Goal: Task Accomplishment & Management: Complete application form

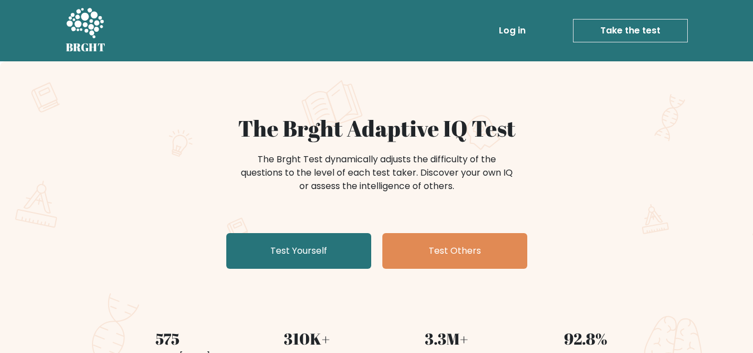
scroll to position [111, 0]
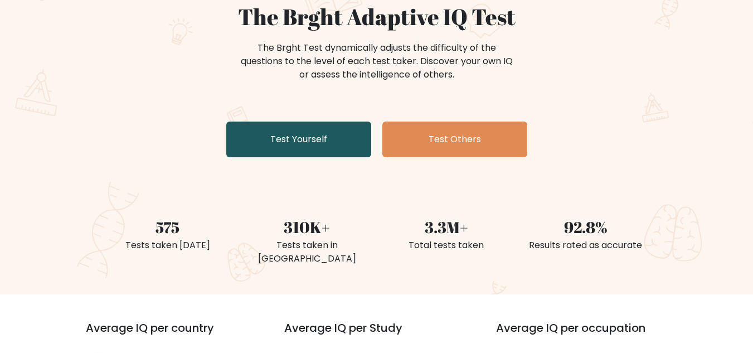
click at [319, 148] on link "Test Yourself" at bounding box center [298, 139] width 145 height 36
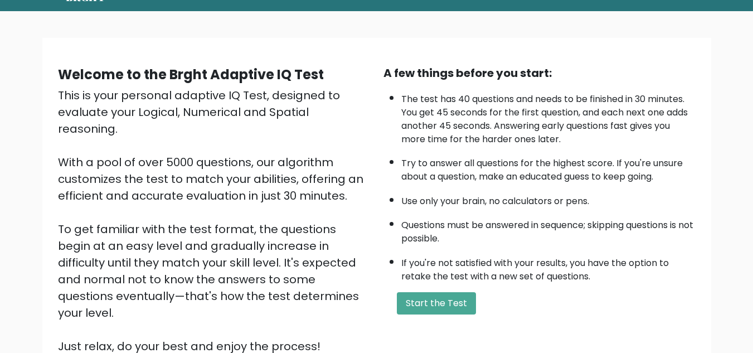
scroll to position [56, 0]
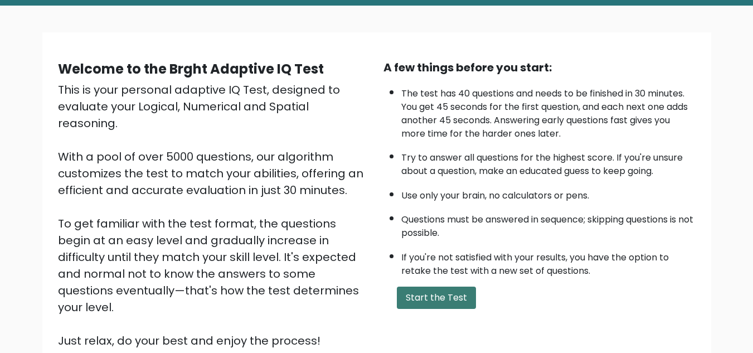
click at [441, 293] on button "Start the Test" at bounding box center [436, 297] width 79 height 22
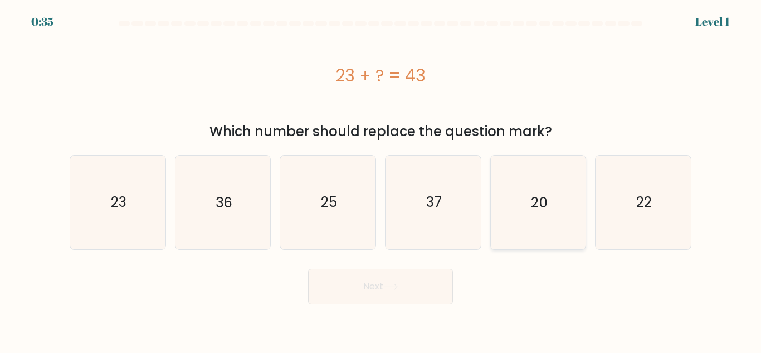
click at [523, 207] on icon "20" at bounding box center [538, 201] width 93 height 93
click at [381, 179] on input "e. 20" at bounding box center [381, 178] width 1 height 3
radio input "true"
click at [419, 290] on button "Next" at bounding box center [380, 287] width 145 height 36
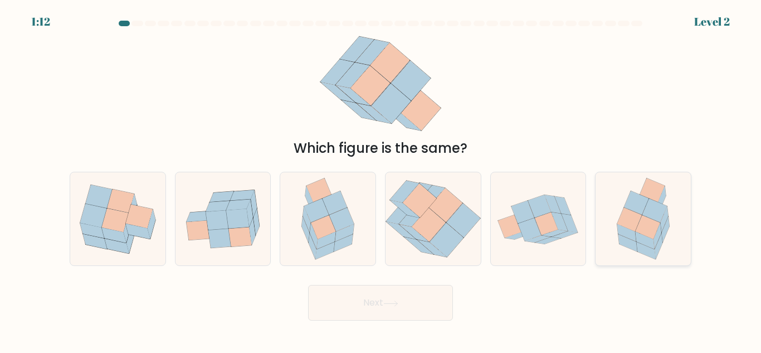
click at [636, 232] on icon at bounding box center [647, 228] width 25 height 24
click at [381, 179] on input "f." at bounding box center [381, 178] width 1 height 3
radio input "true"
click at [371, 315] on button "Next" at bounding box center [380, 303] width 145 height 36
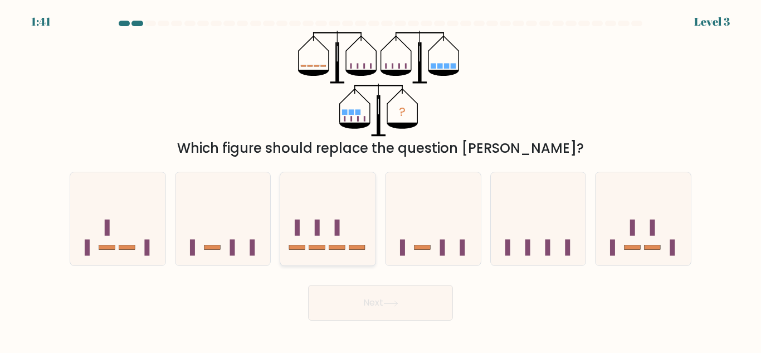
click at [321, 248] on rect at bounding box center [317, 247] width 16 height 4
click at [381, 179] on input "c." at bounding box center [381, 178] width 1 height 3
radio input "true"
click at [366, 315] on button "Next" at bounding box center [380, 303] width 145 height 36
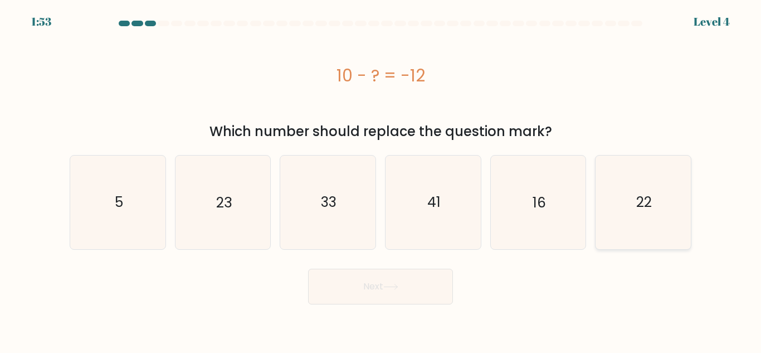
click at [661, 208] on icon "22" at bounding box center [643, 201] width 93 height 93
click at [381, 179] on input "f. 22" at bounding box center [381, 178] width 1 height 3
radio input "true"
click at [440, 284] on button "Next" at bounding box center [380, 287] width 145 height 36
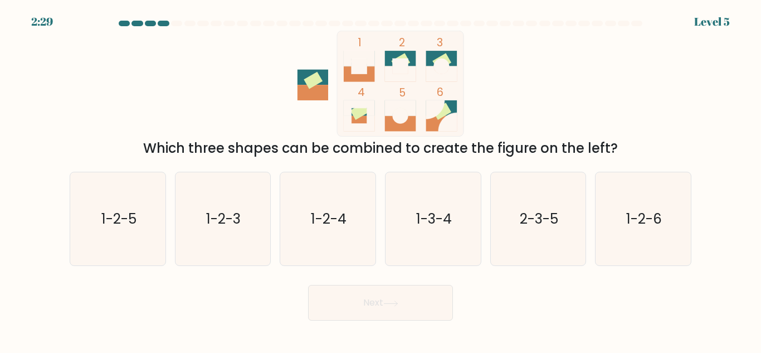
drag, startPoint x: 361, startPoint y: 79, endPoint x: 361, endPoint y: 51, distance: 28.4
click at [361, 51] on g at bounding box center [359, 66] width 31 height 31
drag, startPoint x: 323, startPoint y: 79, endPoint x: 356, endPoint y: 87, distance: 33.2
click at [356, 87] on icon "1 2 3 4 5 6" at bounding box center [381, 84] width 300 height 106
drag, startPoint x: 401, startPoint y: 53, endPoint x: 351, endPoint y: 51, distance: 50.8
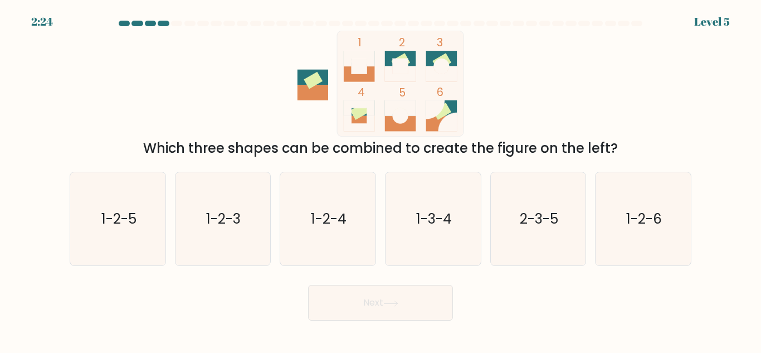
click at [351, 51] on icon "1 2 3 4 5 6" at bounding box center [381, 84] width 300 height 106
drag, startPoint x: 357, startPoint y: 121, endPoint x: 364, endPoint y: 58, distance: 63.4
click at [364, 58] on icon "1 2 3 4 5 6" at bounding box center [381, 84] width 300 height 106
click at [341, 223] on text "1-2-4" at bounding box center [329, 219] width 36 height 20
click at [381, 179] on input "c. 1-2-4" at bounding box center [381, 178] width 1 height 3
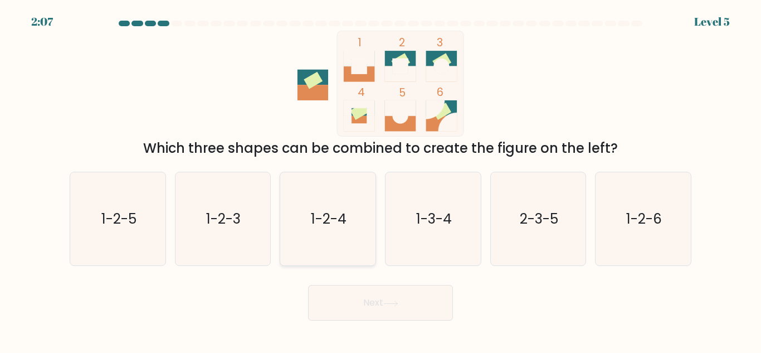
radio input "true"
click at [397, 300] on icon at bounding box center [390, 303] width 15 height 6
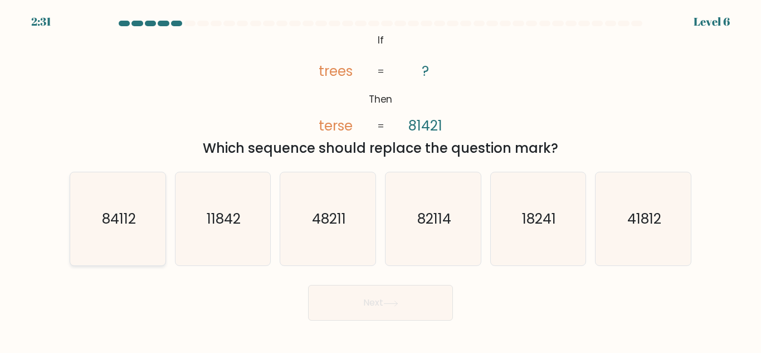
click at [126, 230] on icon "84112" at bounding box center [117, 218] width 93 height 93
click at [381, 179] on input "a. 84112" at bounding box center [381, 178] width 1 height 3
radio input "true"
click at [367, 303] on button "Next" at bounding box center [380, 303] width 145 height 36
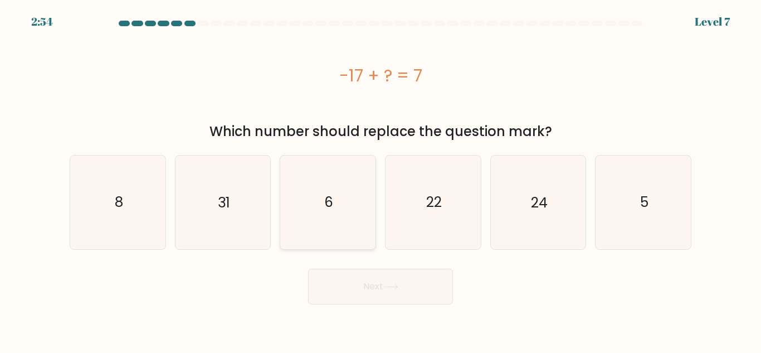
click at [372, 178] on icon "6" at bounding box center [327, 201] width 93 height 93
click at [381, 178] on input "c. 6" at bounding box center [381, 178] width 1 height 3
radio input "true"
click at [248, 205] on icon "31" at bounding box center [222, 201] width 93 height 93
click at [381, 179] on input "b. 31" at bounding box center [381, 178] width 1 height 3
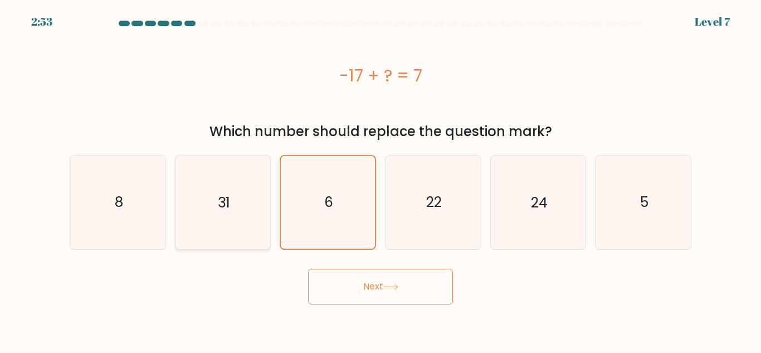
radio input "true"
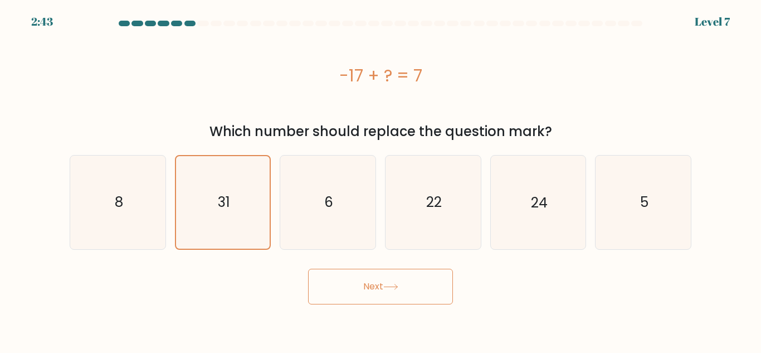
click at [397, 286] on icon at bounding box center [390, 287] width 15 height 6
click at [397, 286] on icon at bounding box center [390, 286] width 13 height 5
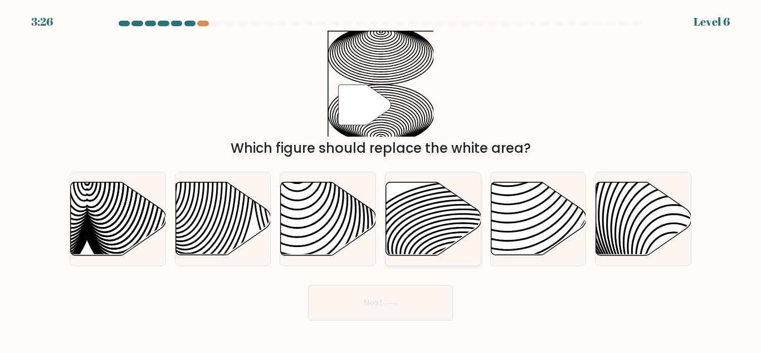
click at [413, 208] on icon at bounding box center [433, 218] width 95 height 73
click at [381, 179] on input "d." at bounding box center [381, 178] width 1 height 3
radio input "true"
click at [377, 286] on button "Next" at bounding box center [380, 303] width 145 height 36
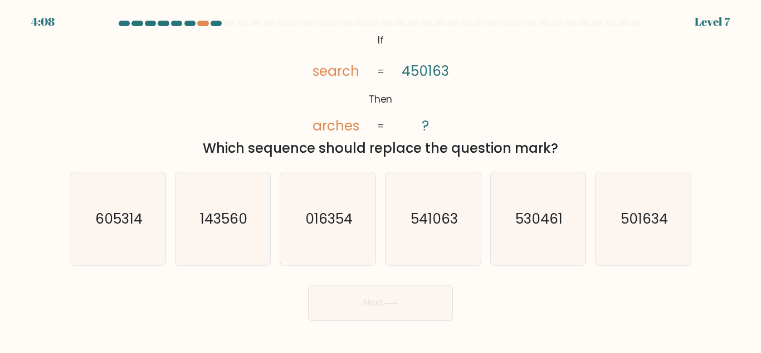
click at [425, 287] on button "Next" at bounding box center [380, 303] width 145 height 36
drag, startPoint x: 439, startPoint y: 232, endPoint x: 391, endPoint y: 304, distance: 86.9
click at [434, 237] on icon "541063" at bounding box center [433, 218] width 93 height 93
drag, startPoint x: 391, startPoint y: 304, endPoint x: 413, endPoint y: 244, distance: 64.4
click at [390, 304] on icon at bounding box center [390, 303] width 15 height 6
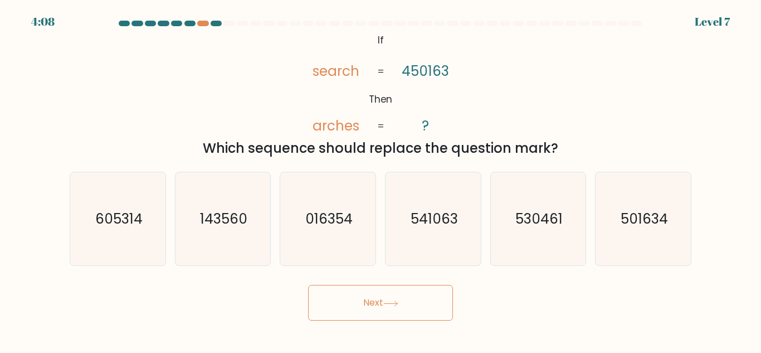
drag, startPoint x: 413, startPoint y: 244, endPoint x: 377, endPoint y: 290, distance: 58.3
click at [400, 259] on icon "541063" at bounding box center [433, 218] width 93 height 93
click at [381, 179] on input "d. 541063" at bounding box center [381, 178] width 1 height 3
radio input "true"
click at [376, 293] on button "Next" at bounding box center [380, 303] width 145 height 36
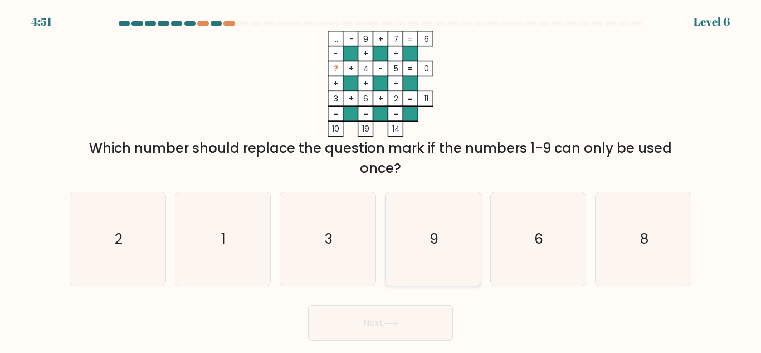
click at [425, 214] on icon "9" at bounding box center [433, 238] width 93 height 93
click at [381, 179] on input "d. 9" at bounding box center [381, 178] width 1 height 3
radio input "true"
click at [308, 305] on button "Next" at bounding box center [380, 323] width 145 height 36
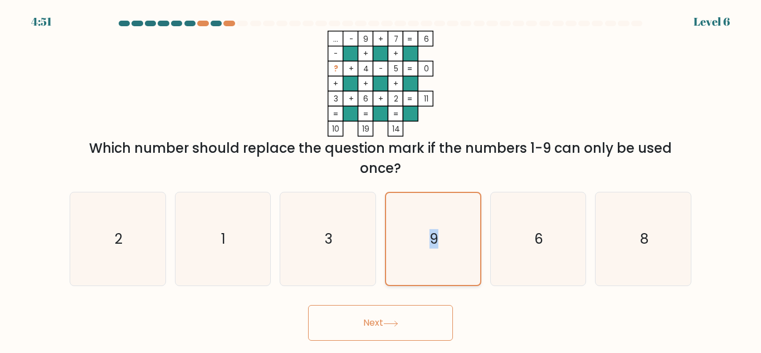
click at [425, 214] on icon "9" at bounding box center [433, 239] width 92 height 92
click at [381, 179] on input "d. 9" at bounding box center [381, 178] width 1 height 3
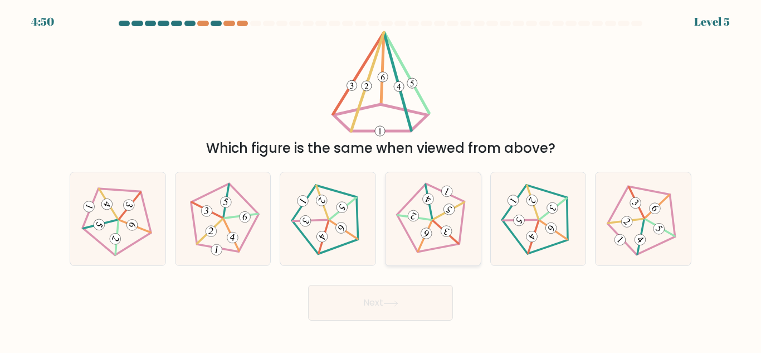
click at [415, 238] on icon at bounding box center [433, 219] width 75 height 75
click at [381, 179] on input "d." at bounding box center [381, 178] width 1 height 3
radio input "true"
click at [308, 285] on button "Next" at bounding box center [380, 303] width 145 height 36
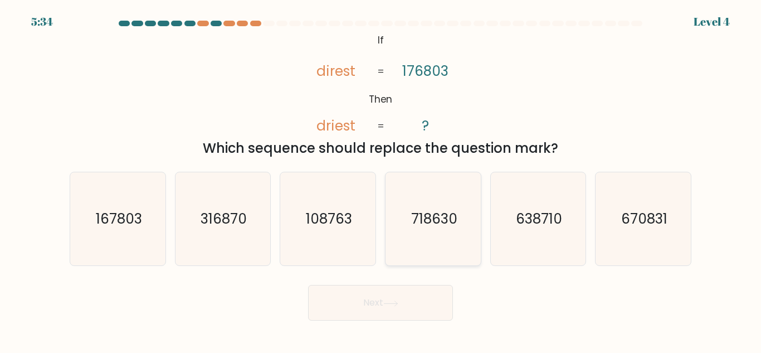
click at [400, 242] on icon "718630" at bounding box center [433, 218] width 93 height 93
click at [381, 179] on input "d. 718630" at bounding box center [381, 178] width 1 height 3
radio input "true"
click at [373, 247] on div "108763" at bounding box center [328, 219] width 96 height 94
click at [381, 179] on input "c. 108763" at bounding box center [381, 178] width 1 height 3
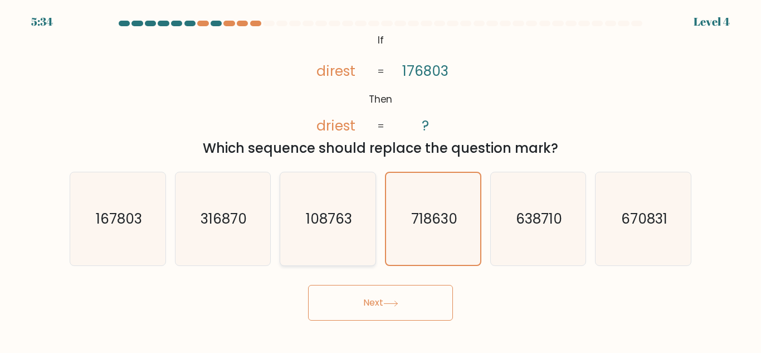
radio input "true"
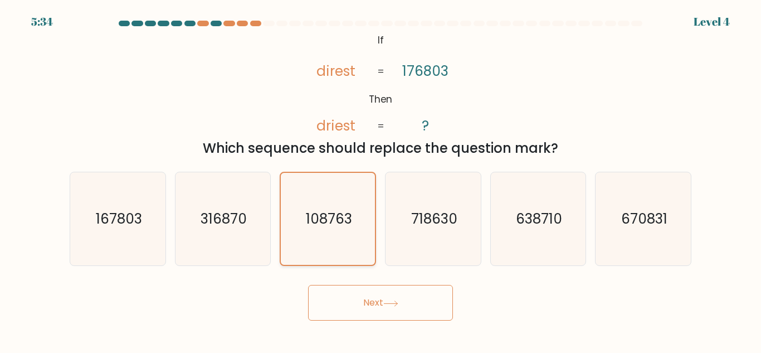
click at [308, 285] on button "Next" at bounding box center [380, 303] width 145 height 36
click at [372, 247] on icon "108763" at bounding box center [328, 219] width 92 height 92
click at [381, 179] on input "c. 108763" at bounding box center [381, 178] width 1 height 3
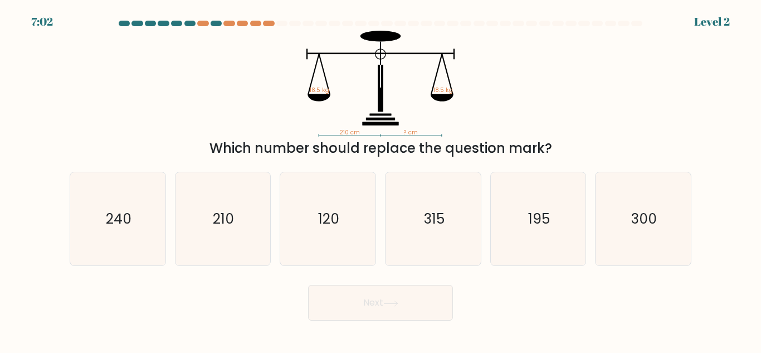
click at [372, 247] on icon "120" at bounding box center [327, 218] width 93 height 93
click at [381, 179] on input "c. 120" at bounding box center [381, 178] width 1 height 3
radio input "true"
click at [407, 244] on icon "315" at bounding box center [433, 218] width 93 height 93
click at [381, 179] on input "d. 315" at bounding box center [381, 178] width 1 height 3
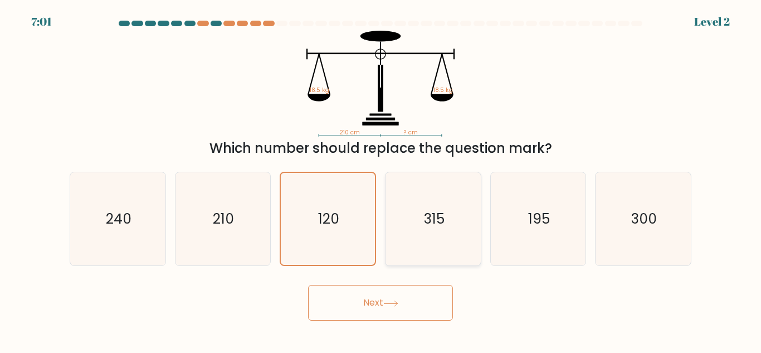
radio input "true"
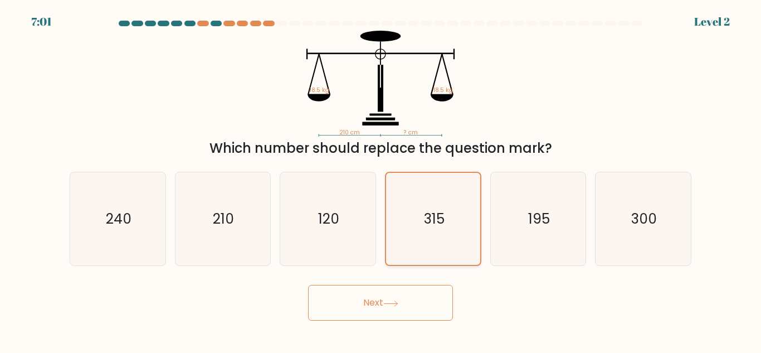
click at [308, 285] on button "Next" at bounding box center [380, 303] width 145 height 36
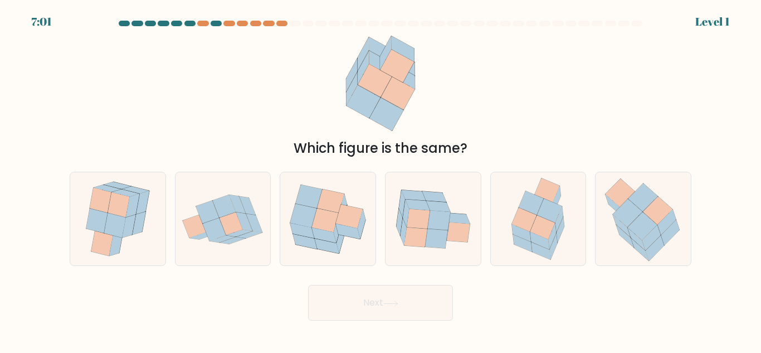
click at [308, 285] on button "Next" at bounding box center [380, 303] width 145 height 36
click at [407, 244] on icon at bounding box center [416, 237] width 23 height 20
click at [381, 179] on input "d." at bounding box center [381, 178] width 1 height 3
radio input "true"
click at [308, 285] on button "Next" at bounding box center [380, 303] width 145 height 36
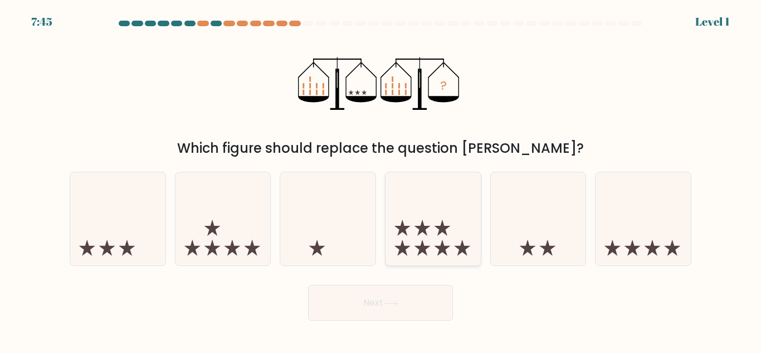
click at [308, 285] on button "Next" at bounding box center [380, 303] width 145 height 36
click at [379, 251] on div "c." at bounding box center [327, 219] width 105 height 94
click at [356, 252] on icon at bounding box center [327, 218] width 95 height 79
click at [381, 179] on input "c." at bounding box center [381, 178] width 1 height 3
radio input "true"
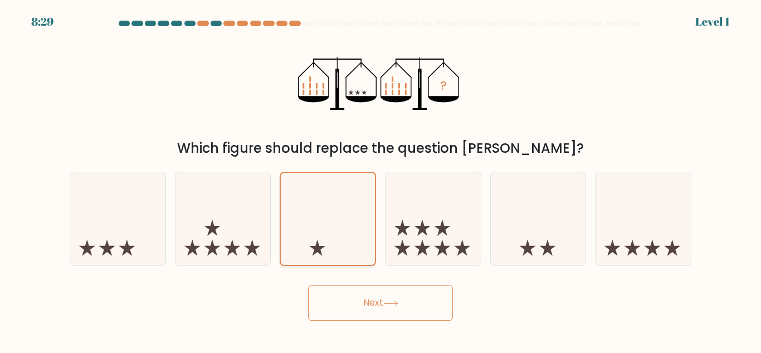
click at [308, 285] on button "Next" at bounding box center [380, 303] width 145 height 36
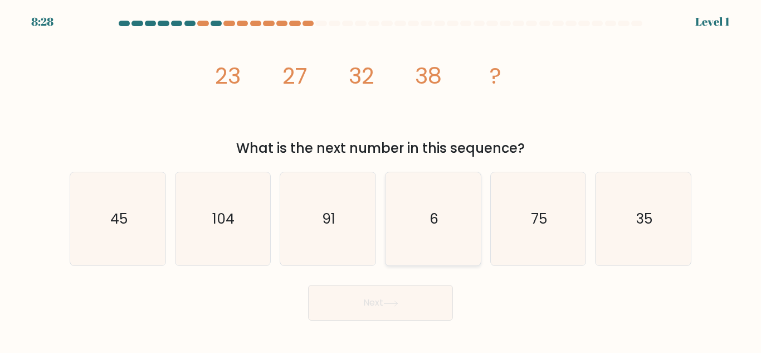
click at [397, 247] on icon "6" at bounding box center [433, 218] width 93 height 93
click at [381, 179] on input "d. 6" at bounding box center [381, 178] width 1 height 3
radio input "true"
click at [308, 285] on button "Next" at bounding box center [380, 303] width 145 height 36
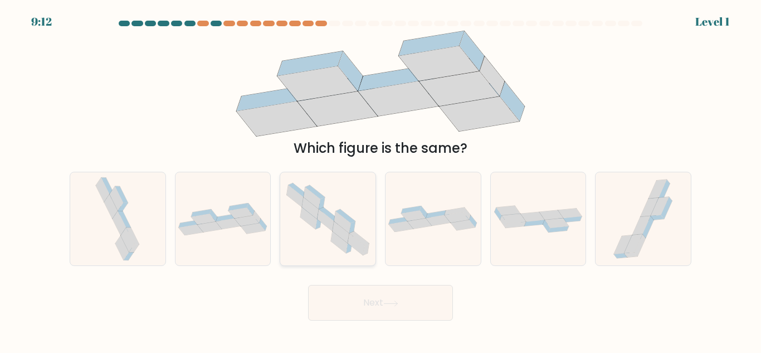
click at [348, 241] on icon at bounding box center [341, 232] width 17 height 22
click at [381, 179] on input "c." at bounding box center [381, 178] width 1 height 3
radio input "true"
click at [308, 285] on button "Next" at bounding box center [380, 303] width 145 height 36
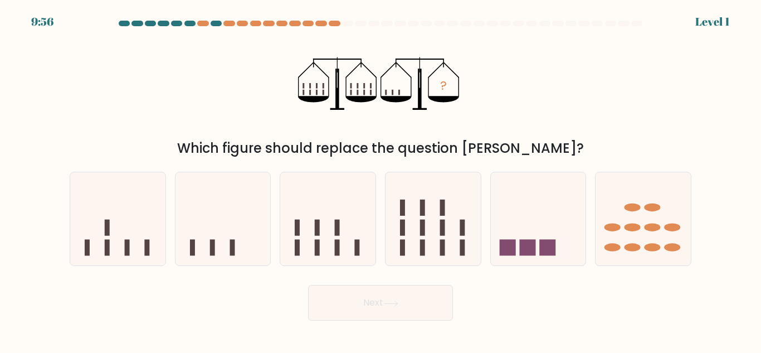
click at [308, 285] on button "Next" at bounding box center [380, 303] width 145 height 36
click at [326, 233] on icon at bounding box center [327, 218] width 95 height 79
click at [381, 179] on input "c." at bounding box center [381, 178] width 1 height 3
radio input "true"
drag, startPoint x: 303, startPoint y: 233, endPoint x: 278, endPoint y: 230, distance: 25.3
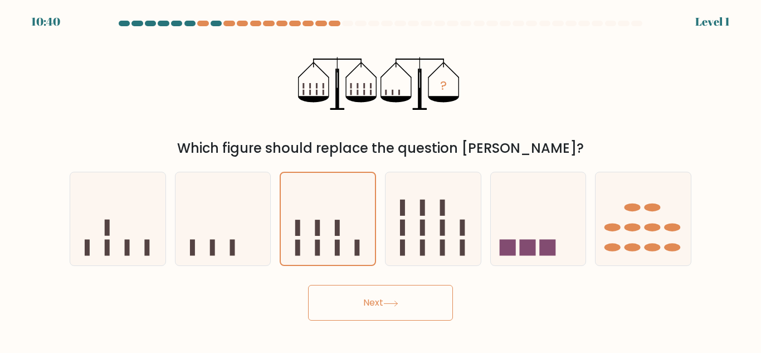
click at [293, 233] on icon at bounding box center [328, 219] width 94 height 78
click at [381, 179] on input "c." at bounding box center [381, 178] width 1 height 3
drag, startPoint x: 273, startPoint y: 228, endPoint x: 264, endPoint y: 227, distance: 9.0
click at [271, 228] on div "b." at bounding box center [223, 219] width 105 height 94
click at [264, 227] on icon at bounding box center [223, 218] width 95 height 79
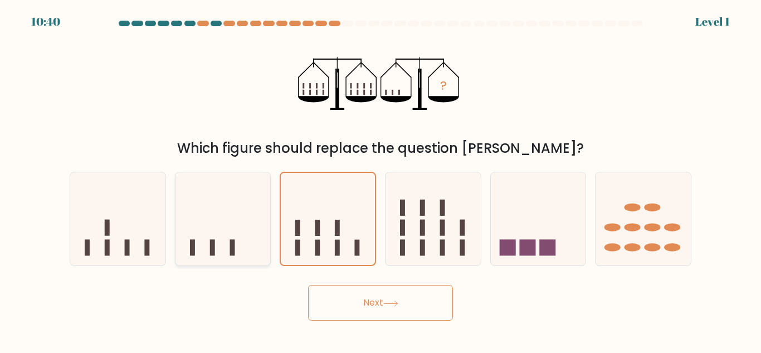
click at [381, 179] on input "b." at bounding box center [381, 178] width 1 height 3
radio input "true"
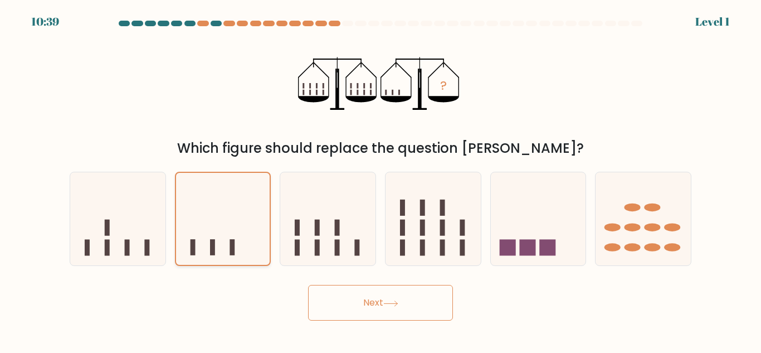
click at [308, 285] on button "Next" at bounding box center [380, 303] width 145 height 36
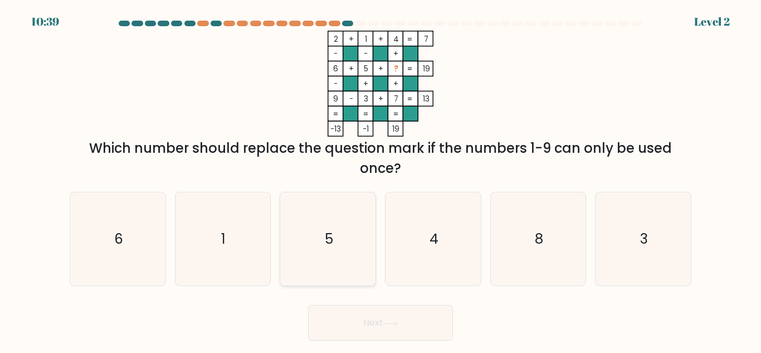
click at [308, 305] on button "Next" at bounding box center [380, 323] width 145 height 36
click at [289, 222] on icon "5" at bounding box center [327, 238] width 93 height 93
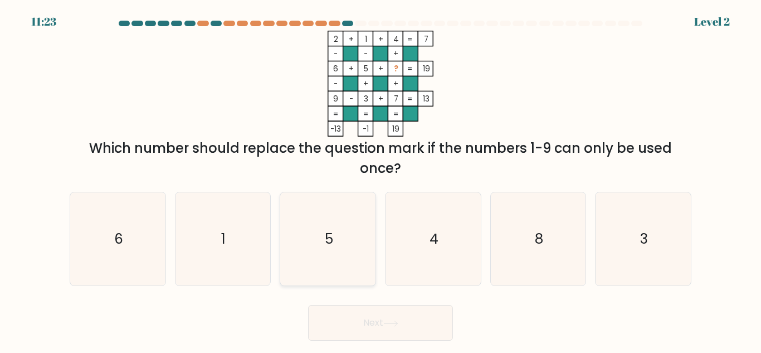
click at [381, 179] on input "c. 5" at bounding box center [381, 178] width 1 height 3
radio input "true"
click at [308, 305] on button "Next" at bounding box center [380, 323] width 145 height 36
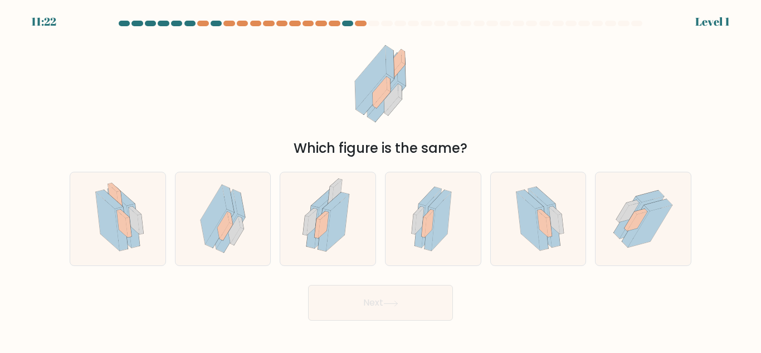
click at [289, 222] on div at bounding box center [328, 219] width 96 height 94
click at [381, 179] on input "c." at bounding box center [381, 178] width 1 height 3
radio input "true"
click at [308, 285] on button "Next" at bounding box center [380, 303] width 145 height 36
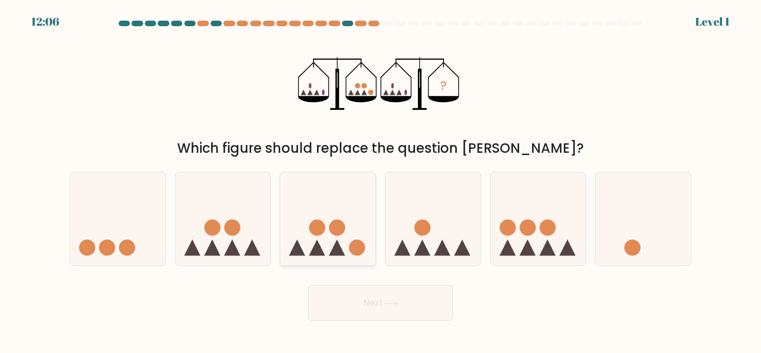
click at [308, 285] on button "Next" at bounding box center [380, 303] width 145 height 36
click at [285, 223] on icon at bounding box center [327, 218] width 95 height 79
click at [381, 179] on input "c." at bounding box center [381, 178] width 1 height 3
radio input "true"
click at [308, 285] on button "Next" at bounding box center [380, 303] width 145 height 36
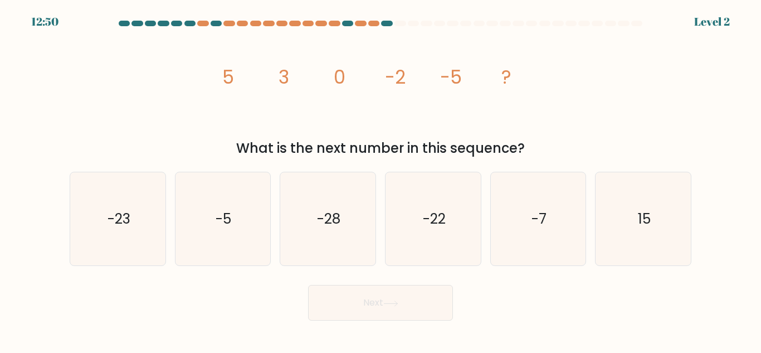
click at [285, 223] on icon "-28" at bounding box center [327, 218] width 93 height 93
click at [381, 179] on input "c. -28" at bounding box center [381, 178] width 1 height 3
radio input "true"
click at [308, 285] on button "Next" at bounding box center [380, 303] width 145 height 36
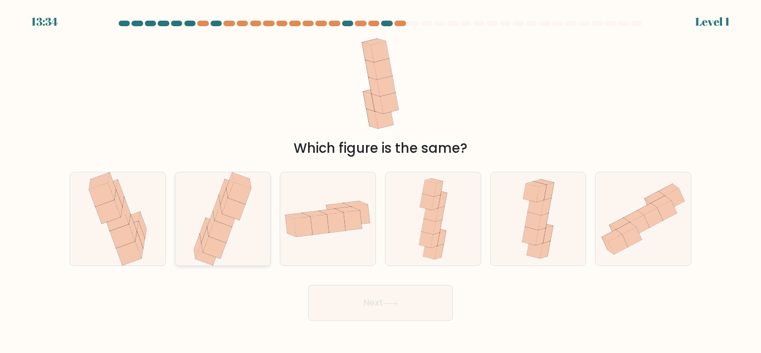
drag, startPoint x: 261, startPoint y: 201, endPoint x: 254, endPoint y: 205, distance: 8.7
click at [255, 204] on div at bounding box center [223, 219] width 96 height 94
click at [381, 179] on input "b." at bounding box center [381, 178] width 1 height 3
radio input "true"
click at [308, 285] on button "Next" at bounding box center [380, 303] width 145 height 36
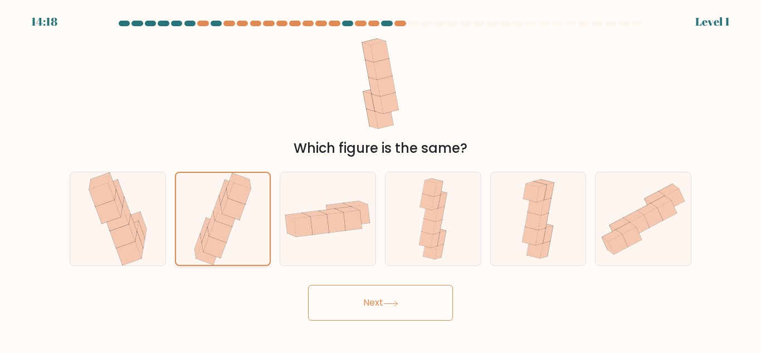
click at [252, 205] on icon at bounding box center [223, 219] width 62 height 92
click at [381, 179] on input "b." at bounding box center [381, 178] width 1 height 3
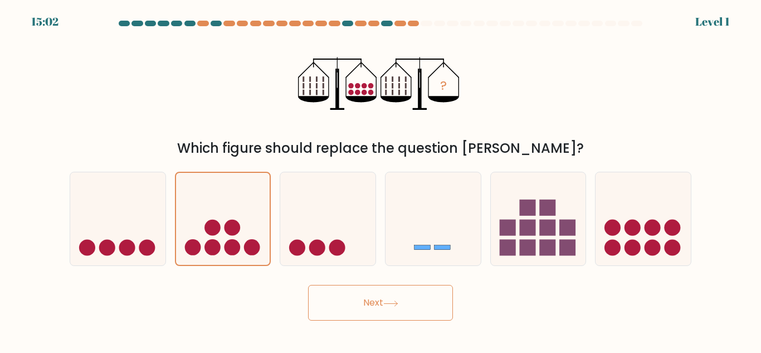
drag, startPoint x: 17, startPoint y: 0, endPoint x: 13, endPoint y: -5, distance: 6.0
click at [13, 0] on html "15:02 Level 1" at bounding box center [380, 176] width 761 height 353
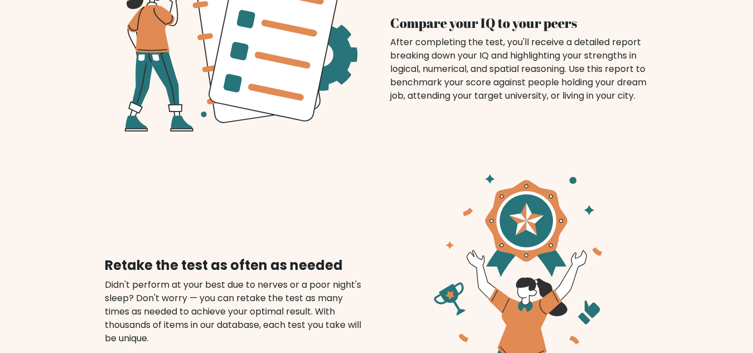
scroll to position [1226, 0]
